Goal: Information Seeking & Learning: Learn about a topic

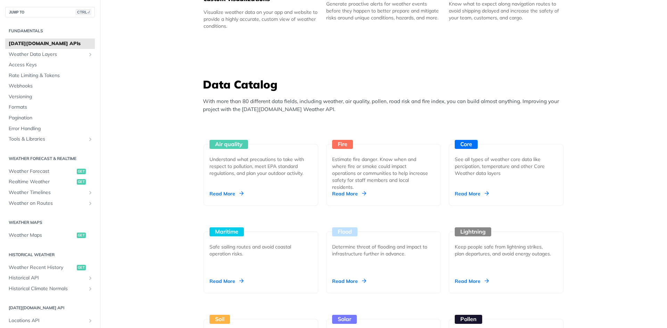
scroll to position [556, 0]
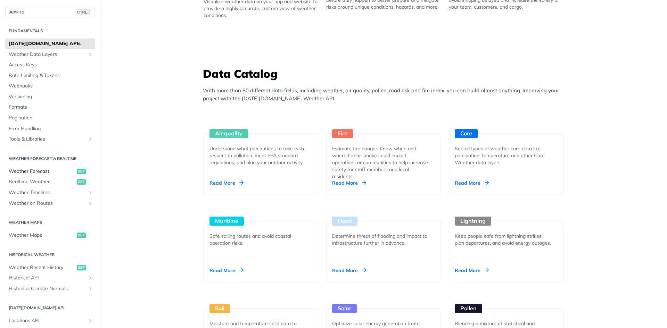
click at [45, 172] on span "Weather Forecast" at bounding box center [42, 171] width 66 height 7
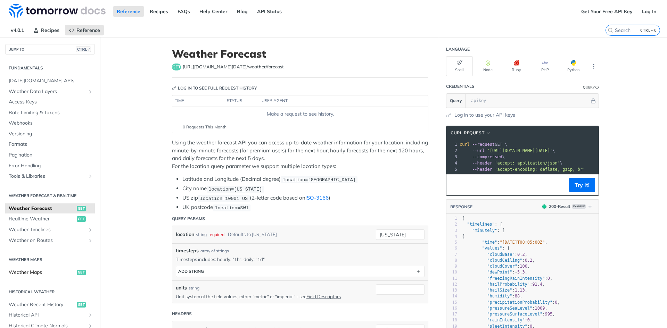
click at [47, 273] on span "Weather Maps" at bounding box center [42, 272] width 66 height 7
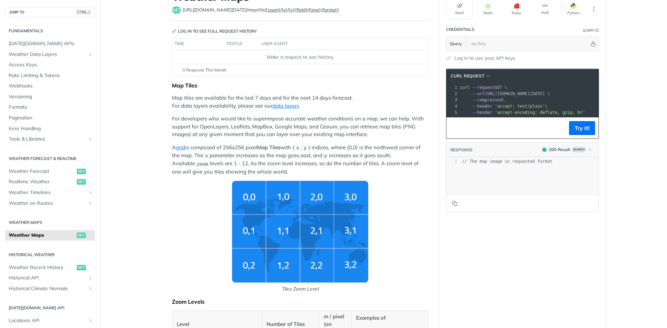
scroll to position [69, 0]
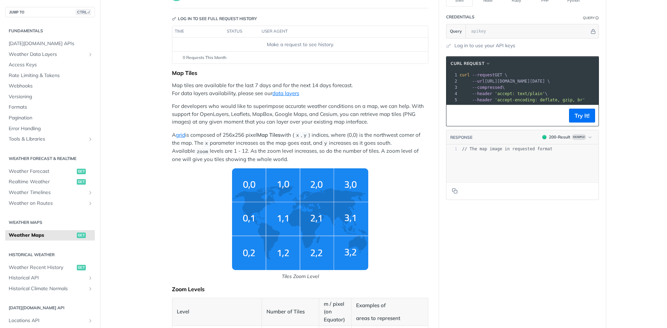
click at [254, 218] on img "Tiles Zoom Level" at bounding box center [300, 220] width 136 height 102
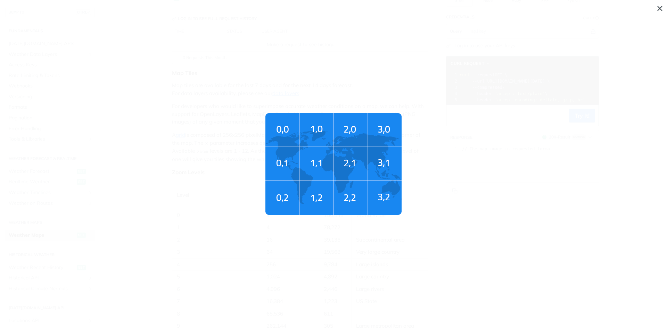
click at [289, 169] on img "Tiles Zoom Level" at bounding box center [333, 164] width 136 height 102
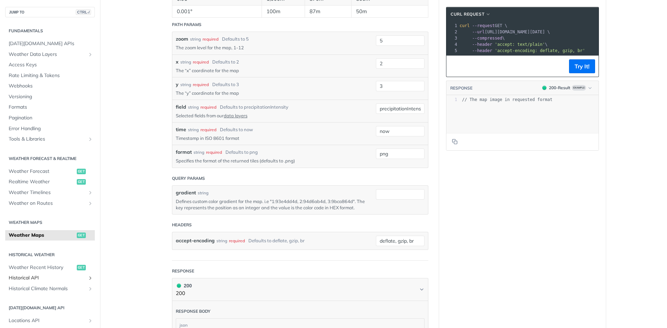
scroll to position [452, 0]
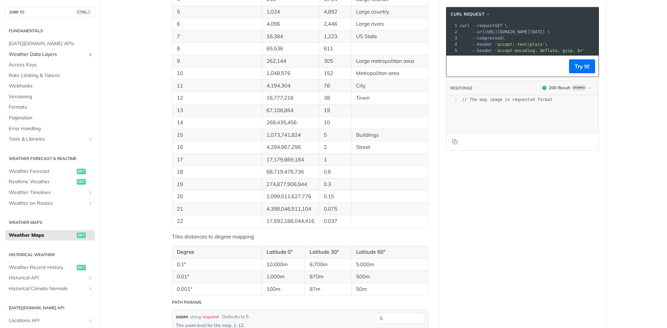
click at [45, 54] on span "Weather Data Layers" at bounding box center [47, 54] width 77 height 7
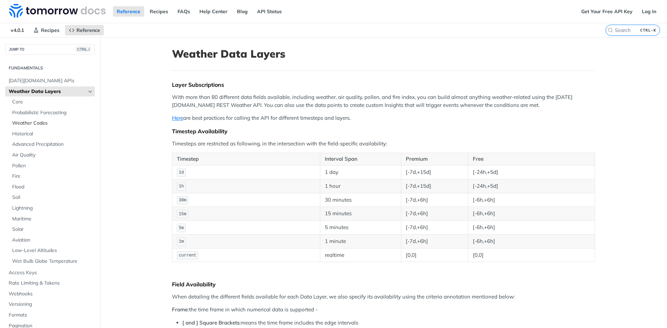
click at [43, 123] on span "Weather Codes" at bounding box center [52, 123] width 81 height 7
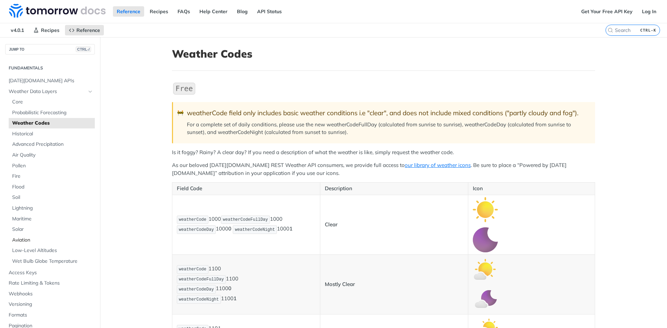
click at [24, 241] on span "Aviation" at bounding box center [52, 240] width 81 height 7
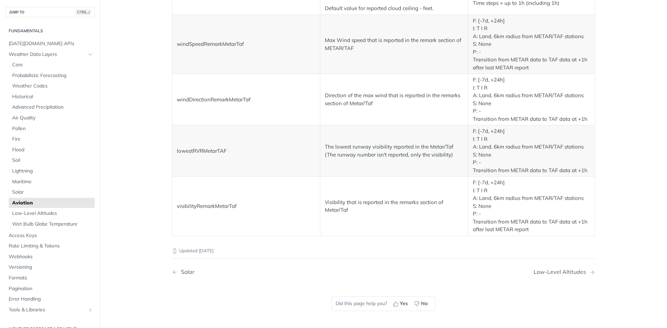
scroll to position [1173, 0]
